Goal: Information Seeking & Learning: Learn about a topic

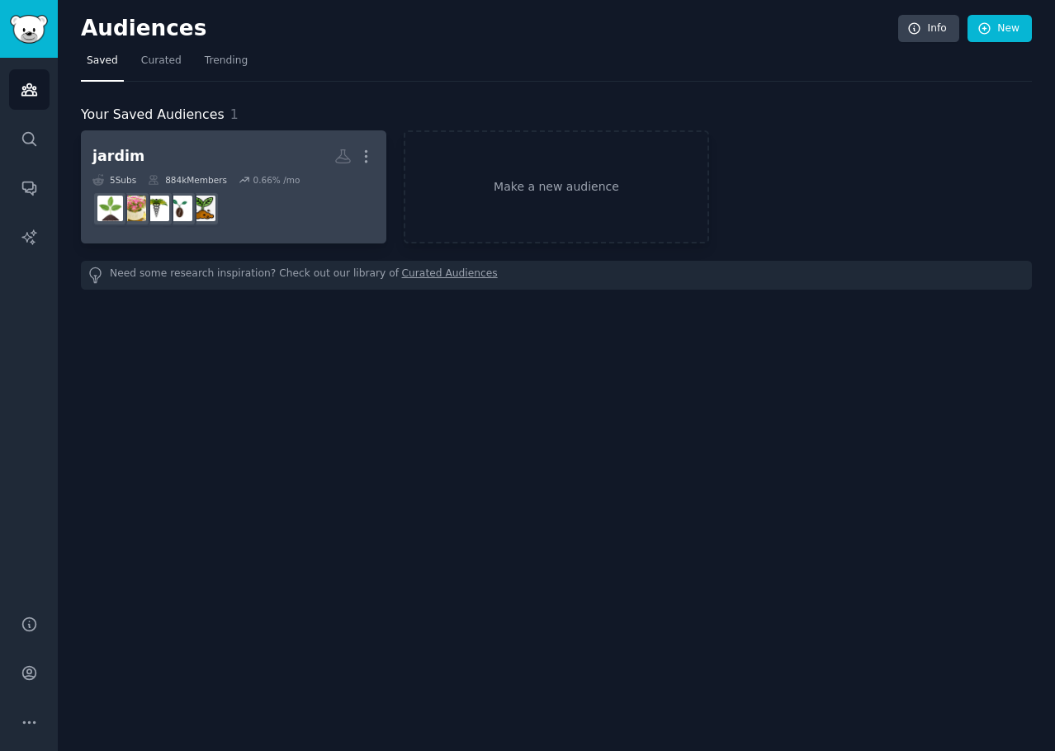
click at [282, 161] on h2 "jardim More" at bounding box center [233, 156] width 282 height 29
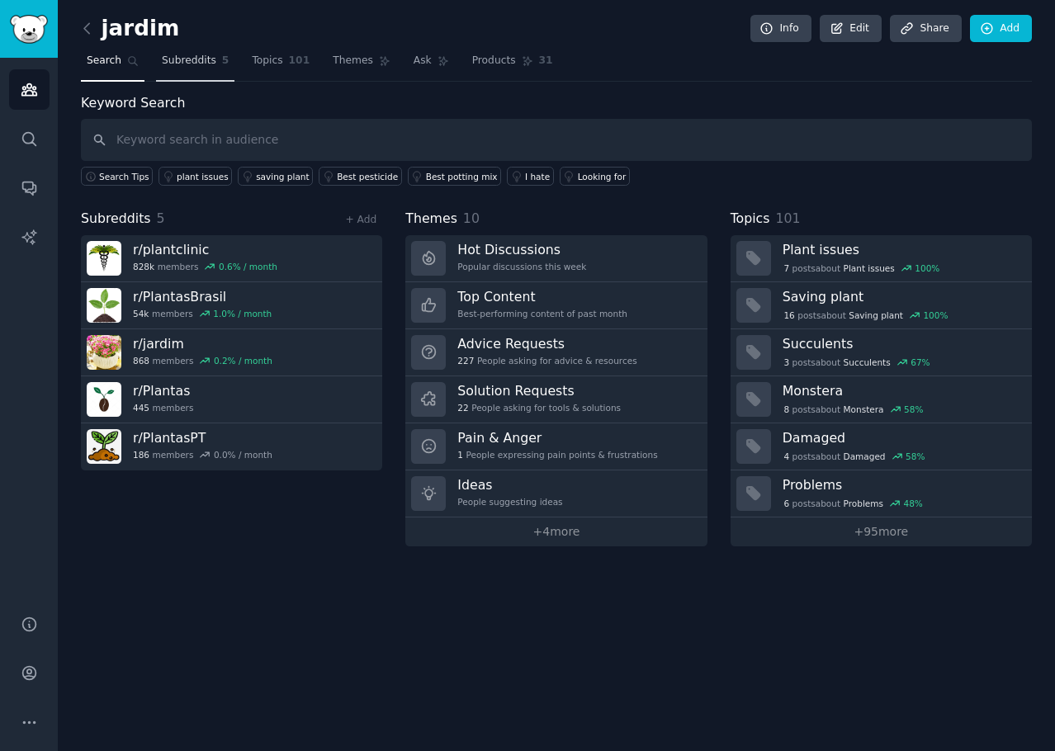
click at [195, 63] on span "Subreddits" at bounding box center [189, 61] width 54 height 15
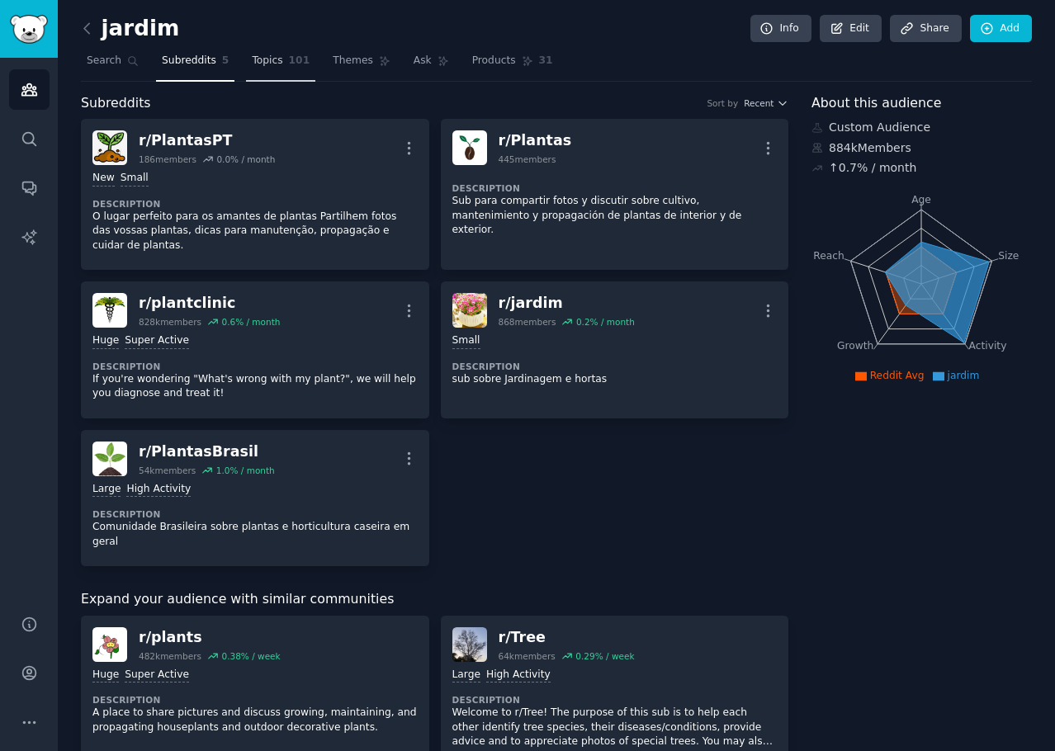
click at [269, 64] on span "Topics" at bounding box center [267, 61] width 31 height 15
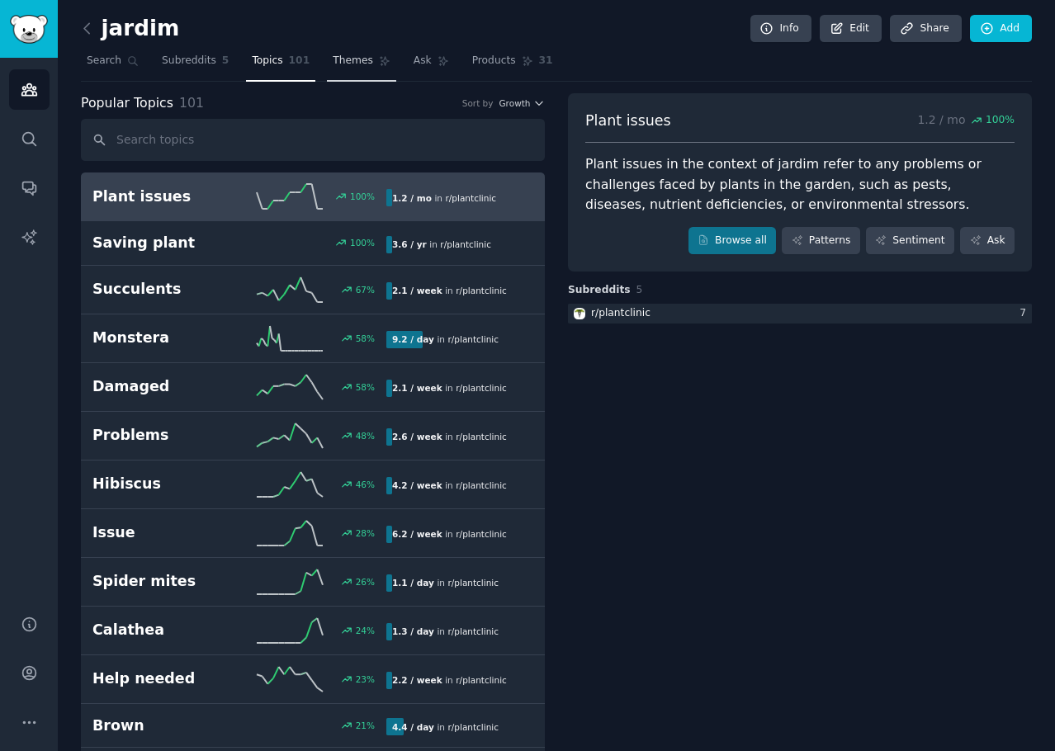
click at [348, 62] on span "Themes" at bounding box center [353, 61] width 40 height 15
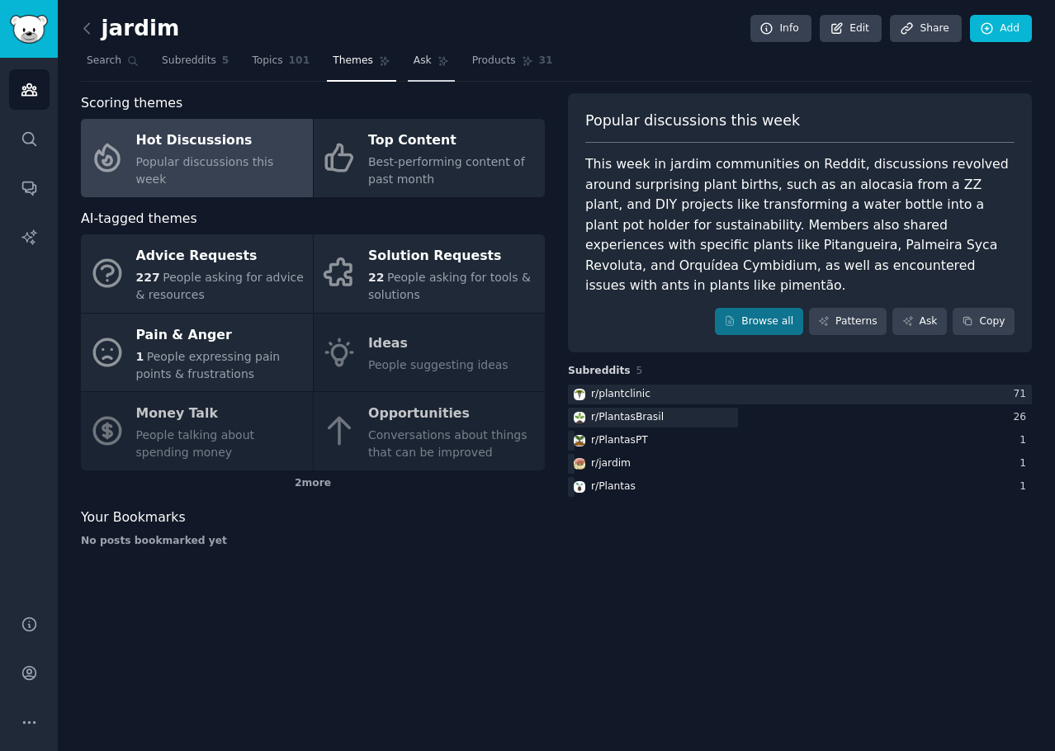
click at [411, 68] on link "Ask" at bounding box center [431, 65] width 47 height 34
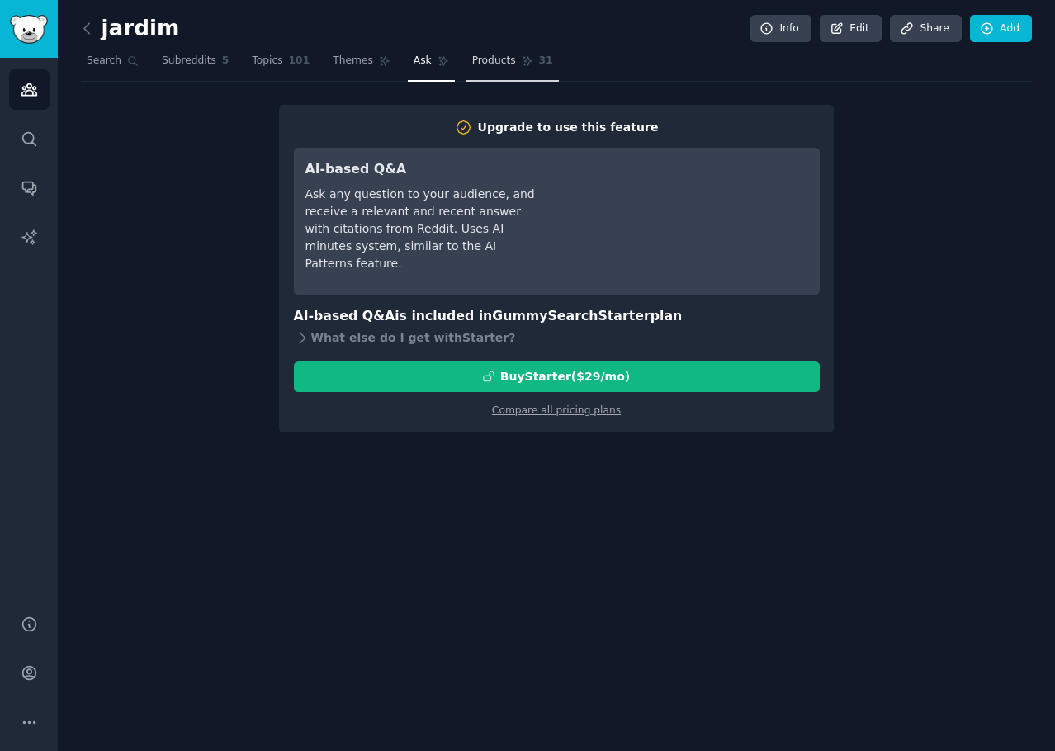
click at [479, 64] on span "Products" at bounding box center [494, 61] width 44 height 15
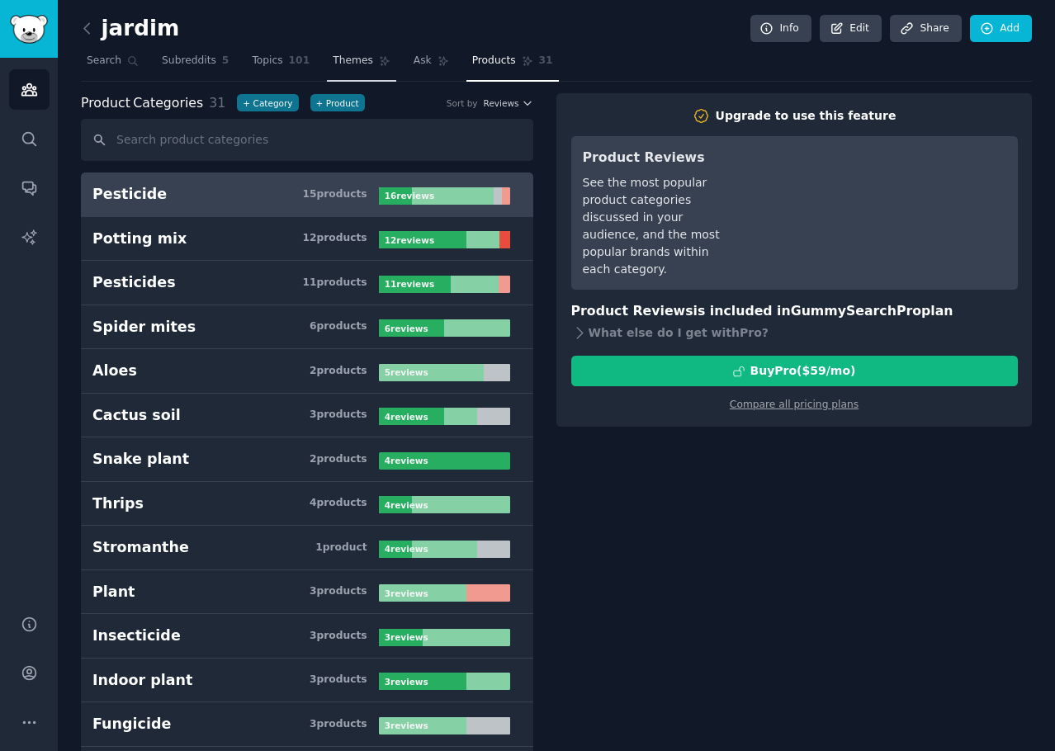
click at [333, 66] on span "Themes" at bounding box center [353, 61] width 40 height 15
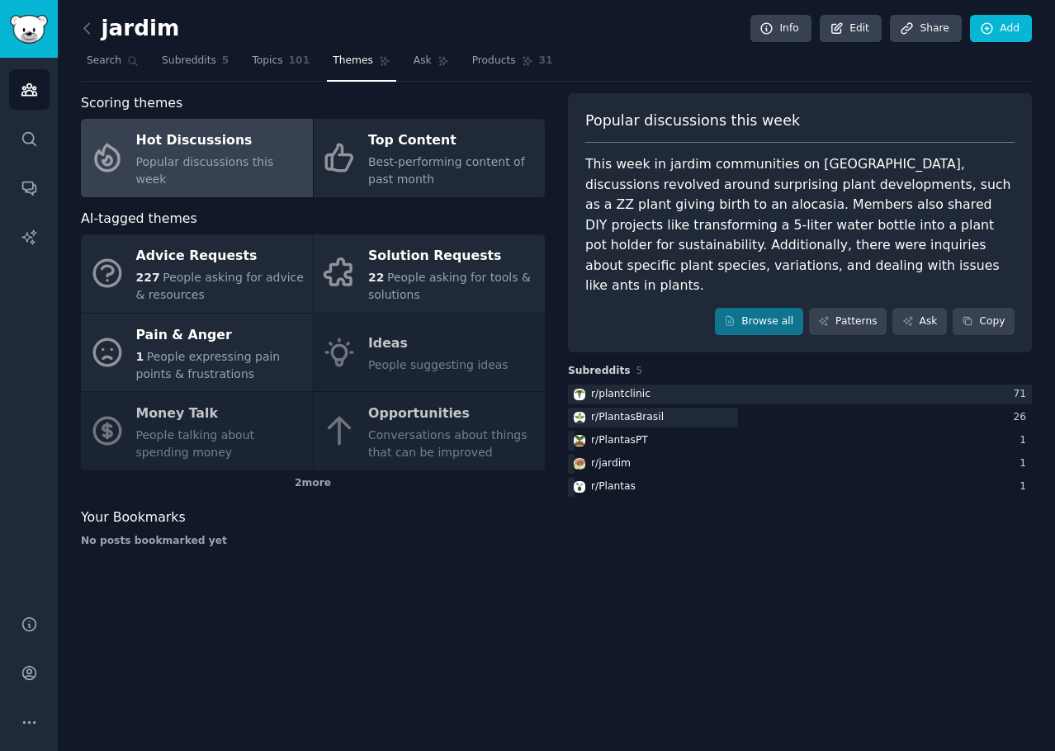
drag, startPoint x: 740, startPoint y: 444, endPoint x: 633, endPoint y: 531, distance: 138.4
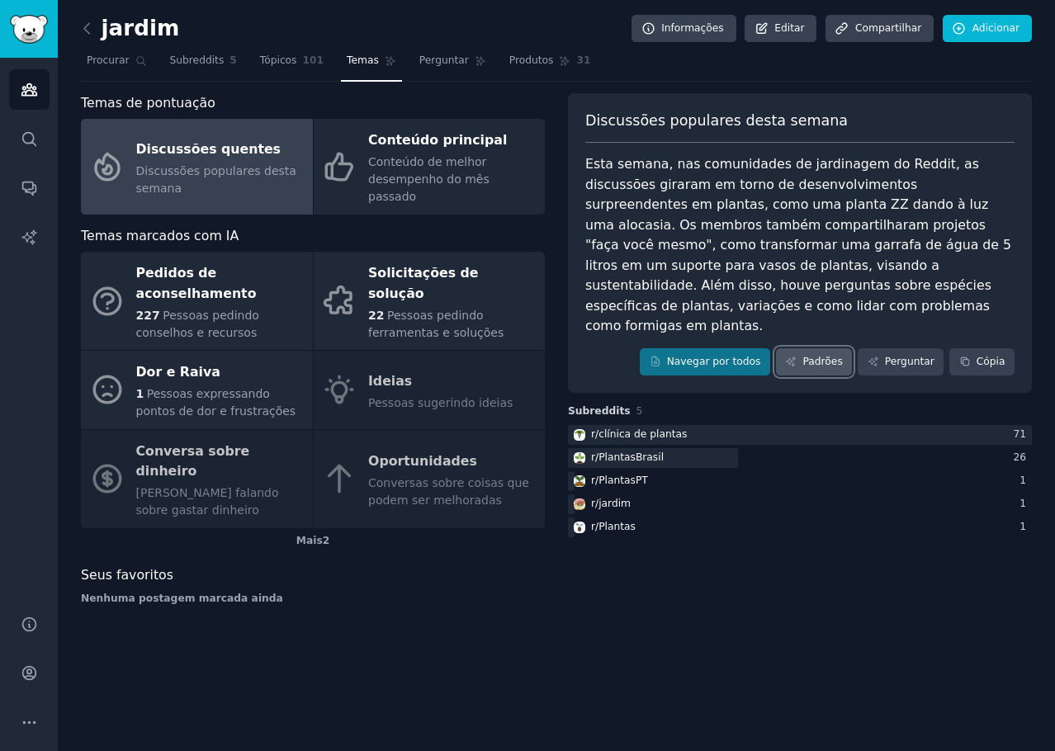
click at [809, 348] on link "Padrões" at bounding box center [814, 362] width 76 height 28
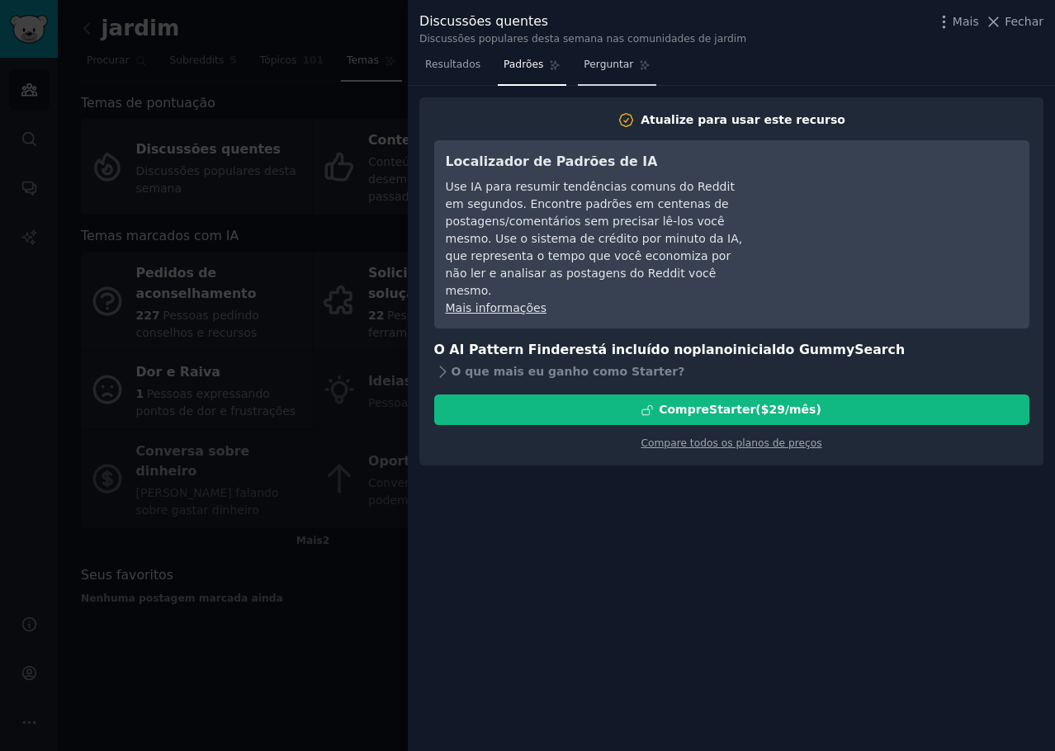
click at [585, 75] on link "Perguntar" at bounding box center [617, 69] width 78 height 34
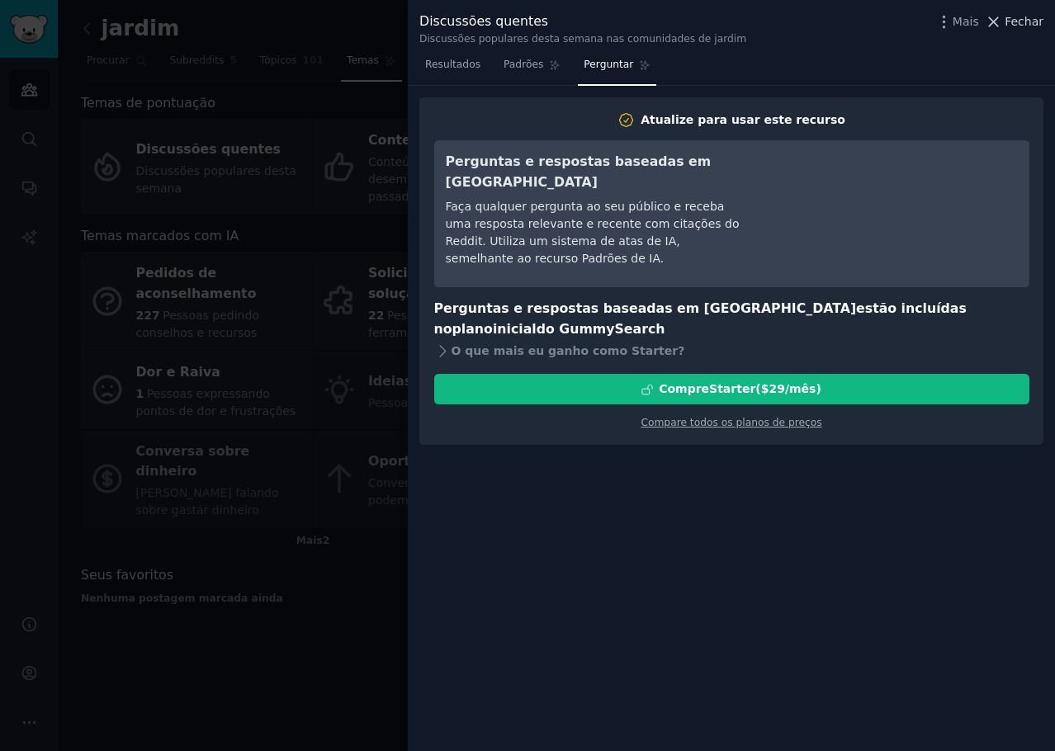
click at [1026, 28] on font "Fechar" at bounding box center [1023, 21] width 39 height 13
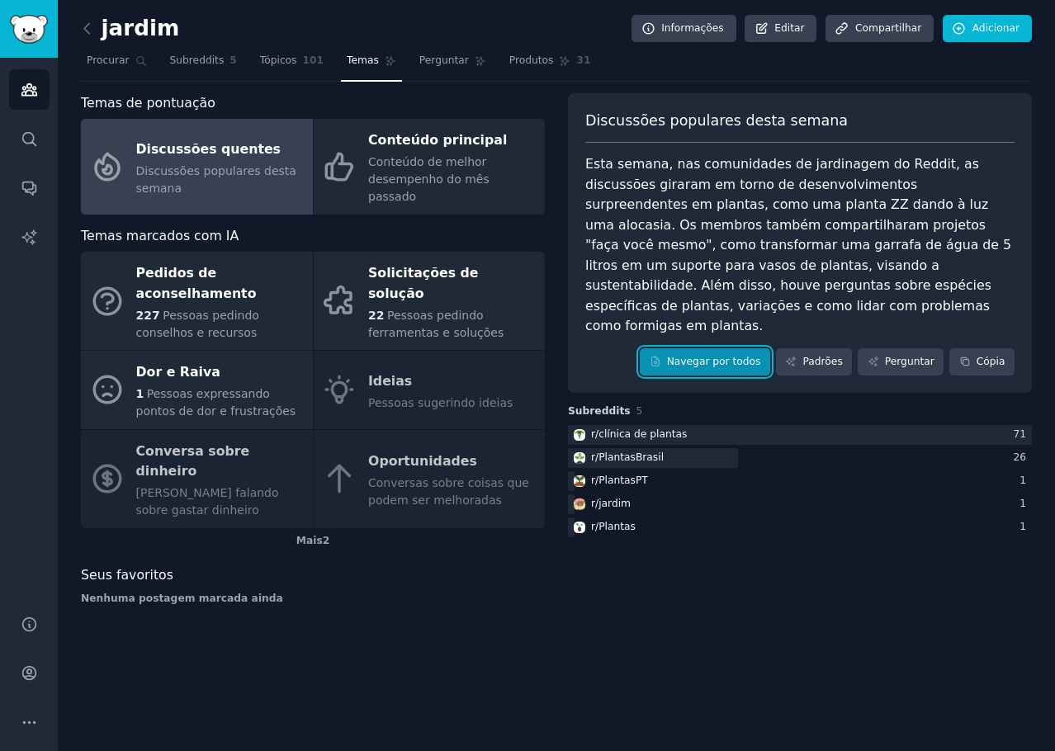
click at [741, 349] on link "Navegar por todos" at bounding box center [704, 362] width 130 height 28
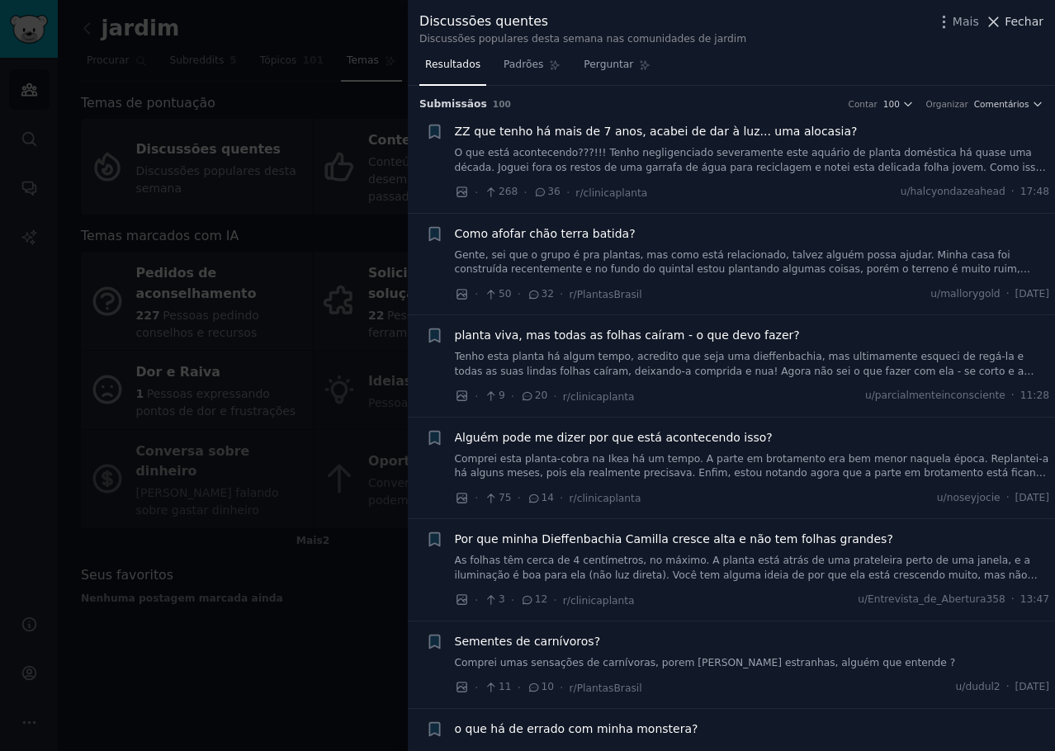
click at [1018, 23] on font "Fechar" at bounding box center [1023, 21] width 39 height 13
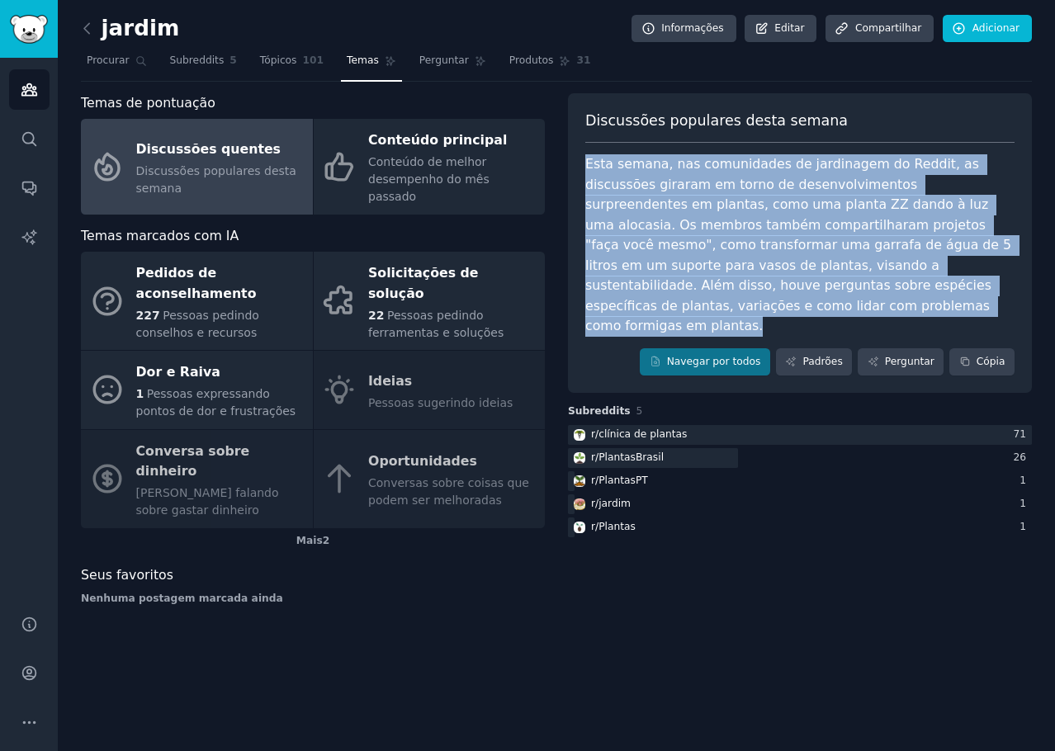
drag, startPoint x: 588, startPoint y: 165, endPoint x: 640, endPoint y: 307, distance: 151.4
click at [640, 307] on div "Esta semana, nas comunidades de jardinagem do Reddit, as discussões giraram em …" at bounding box center [799, 245] width 429 height 182
copy font "Esta semana, nas comunidades de jardinagem do Reddit, as discussões giraram em …"
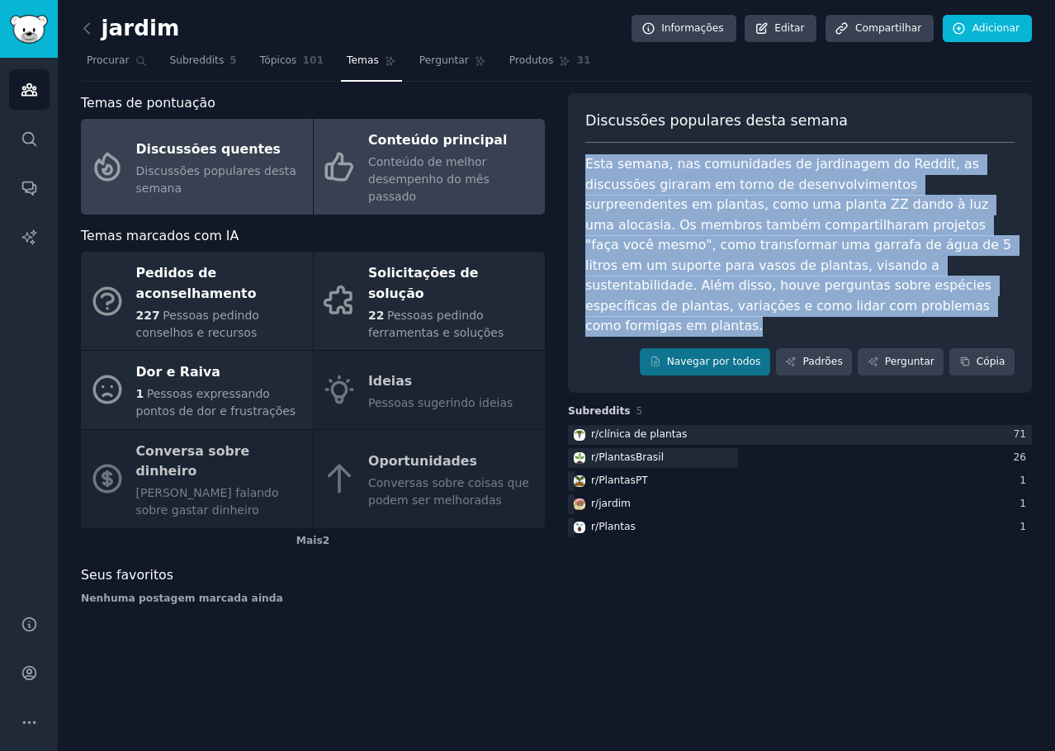
click at [416, 168] on font "Conteúdo de melhor desempenho do mês passado" at bounding box center [428, 179] width 121 height 48
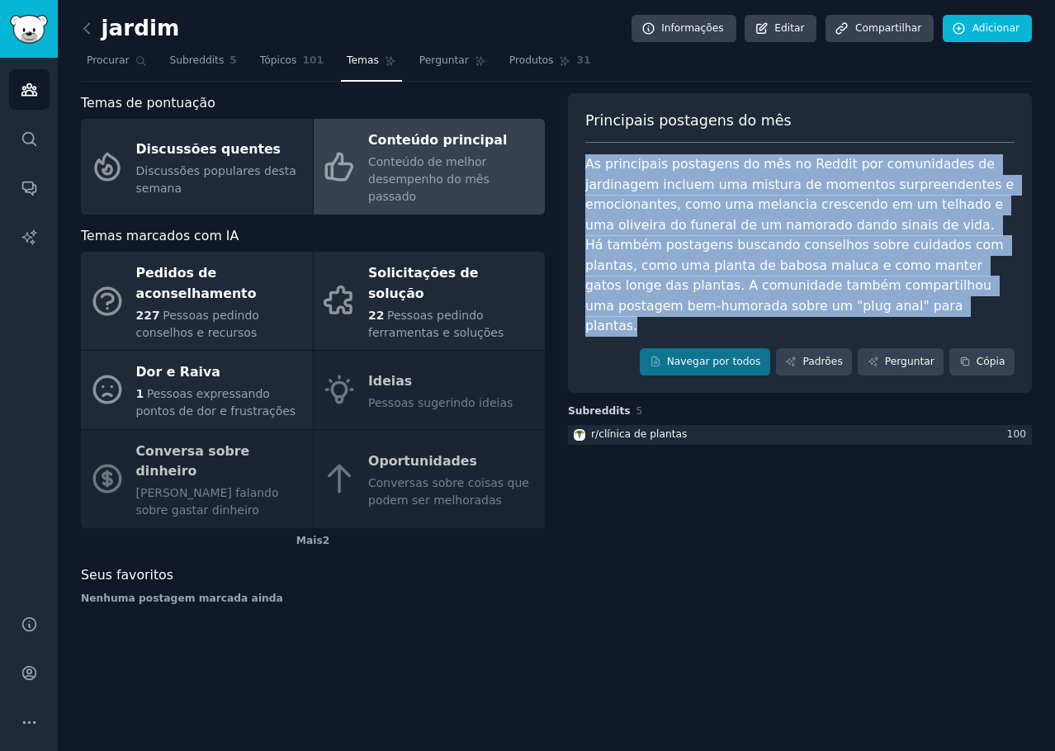
drag, startPoint x: 585, startPoint y: 163, endPoint x: 767, endPoint y: 302, distance: 229.6
click at [767, 302] on div "As principais postagens do mês no Reddit por comunidades de jardinagem incluem …" at bounding box center [799, 245] width 429 height 182
copy font "As principais postagens do mês no Reddit por comunidades de jardinagem incluem …"
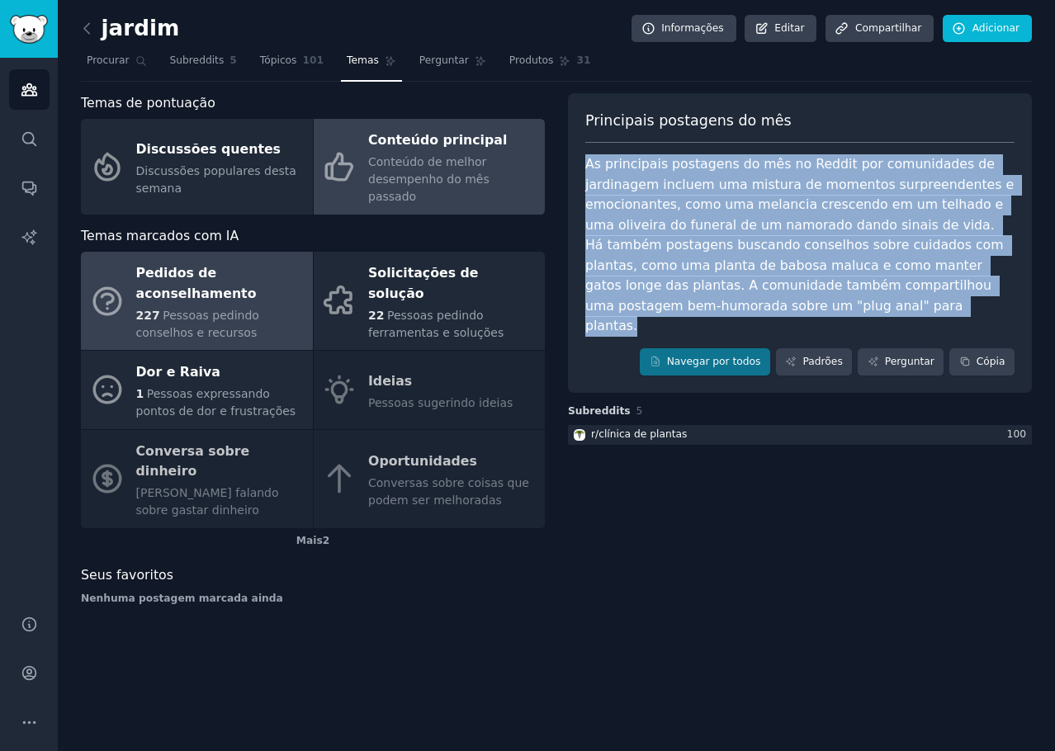
click at [183, 309] on font "Pessoas pedindo conselhos e recursos" at bounding box center [197, 324] width 123 height 31
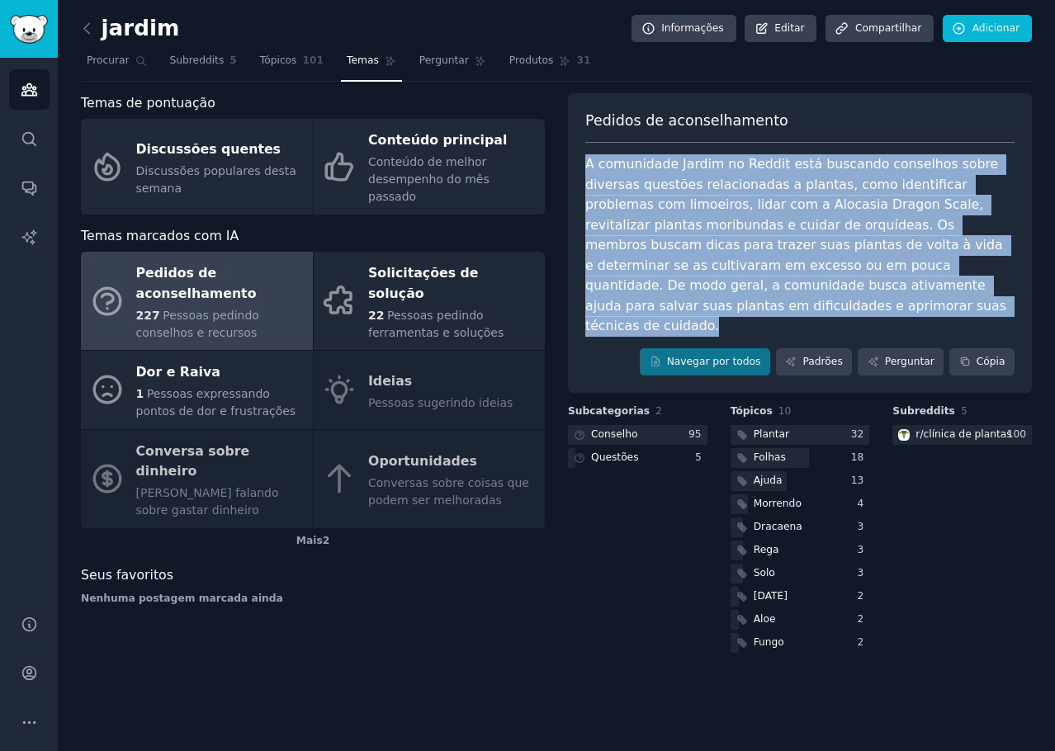
drag, startPoint x: 587, startPoint y: 170, endPoint x: 655, endPoint y: 255, distance: 109.2
click at [660, 304] on div "A comunidade Jardim no Reddit está buscando conselhos sobre diversas questões r…" at bounding box center [799, 245] width 429 height 182
copy font "A comunidade Jardim no Reddit está buscando conselhos sobre diversas questões r…"
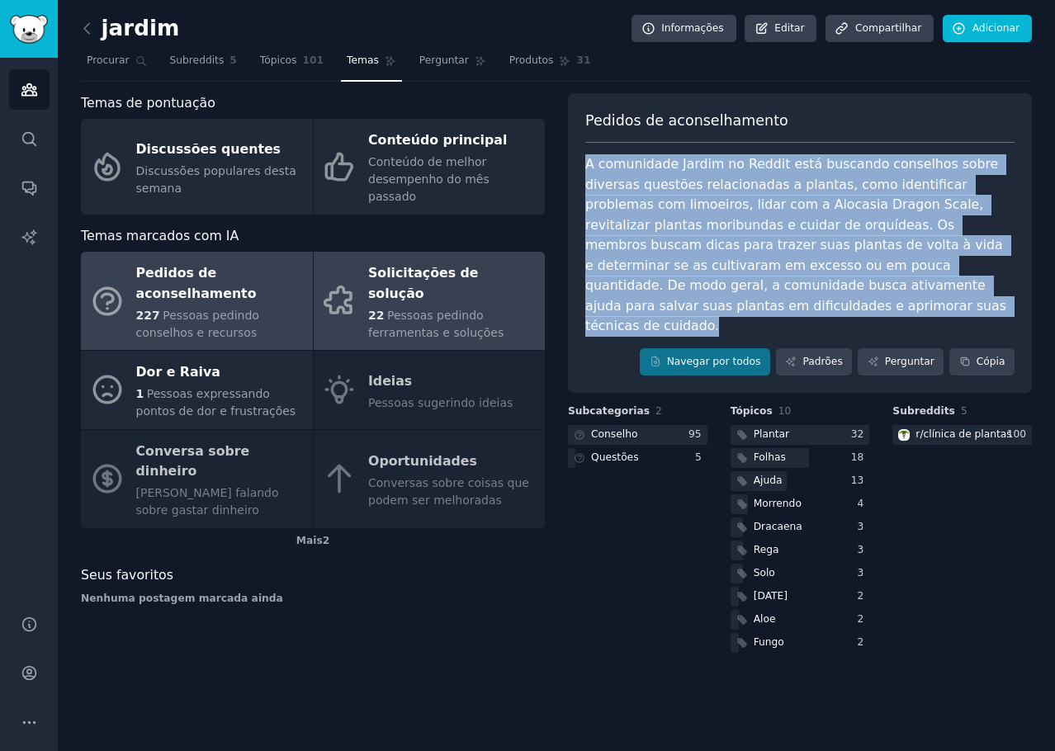
click at [440, 309] on font "Pessoas pedindo ferramentas e soluções" at bounding box center [435, 324] width 135 height 31
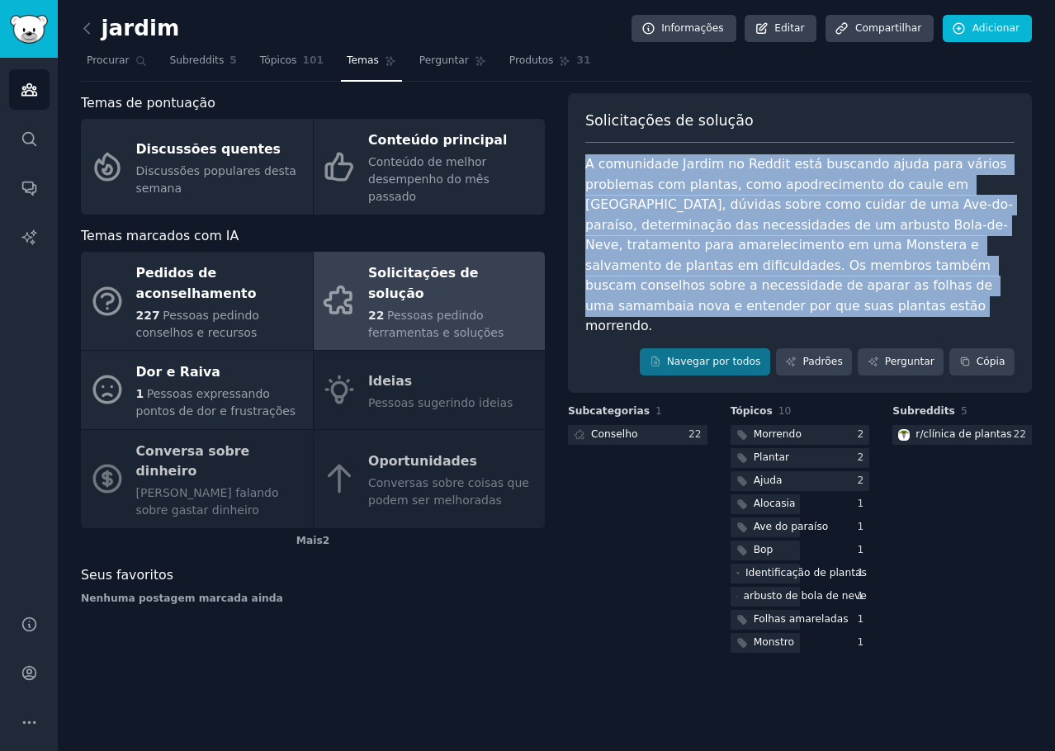
drag, startPoint x: 741, startPoint y: 304, endPoint x: 583, endPoint y: 163, distance: 212.7
click at [583, 163] on div "Solicitações de solução A comunidade Jardim no Reddit está buscando ajuda para …" at bounding box center [800, 243] width 464 height 300
copy font "A comunidade Jardim no Reddit está buscando ajuda para vários problemas com pla…"
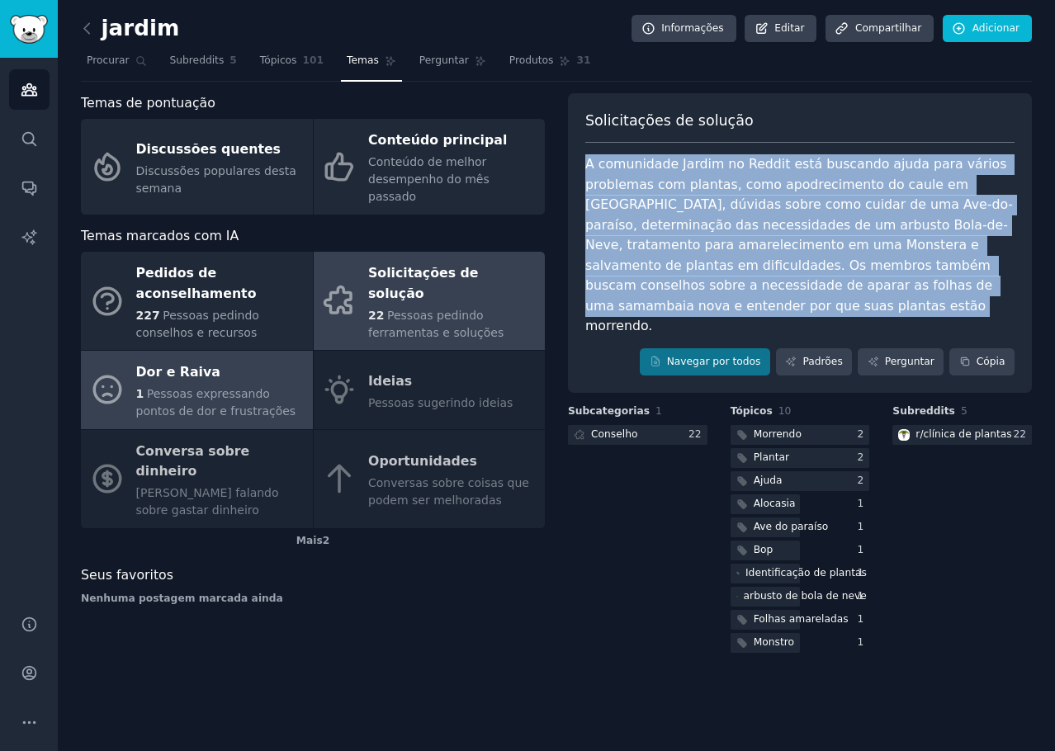
click at [238, 360] on div "Dor e Raiva" at bounding box center [220, 373] width 168 height 26
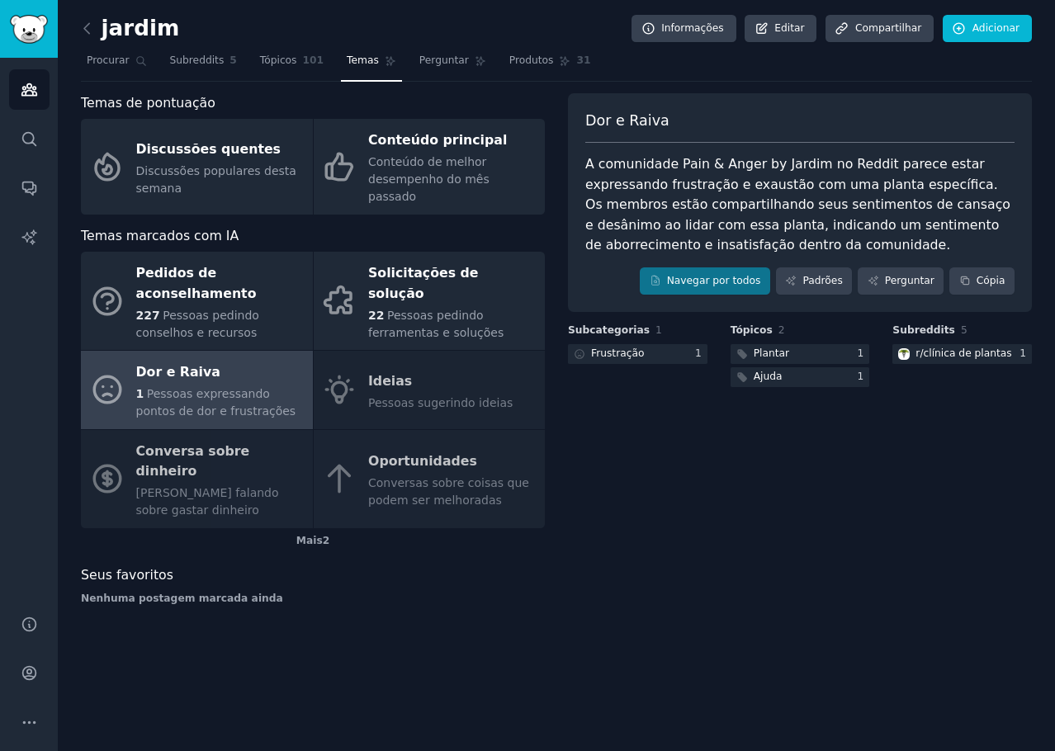
click at [697, 163] on font "A comunidade Pain & Anger by Jardim no Reddit parece estar expressando frustraç…" at bounding box center [799, 204] width 429 height 97
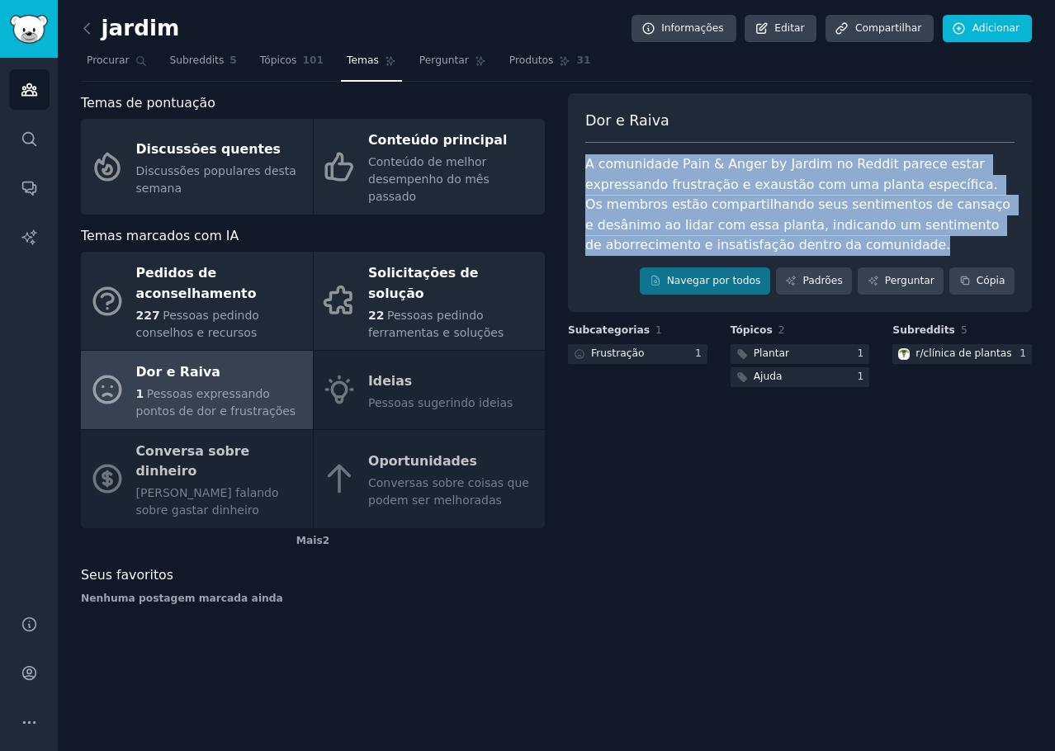
click at [697, 163] on font "A comunidade Pain & Anger by Jardim no Reddit parece estar expressando frustraç…" at bounding box center [799, 204] width 429 height 97
copy div "A comunidade Pain & Anger by Jardim no Reddit parece estar expressando frustraç…"
